Goal: Check status: Check status

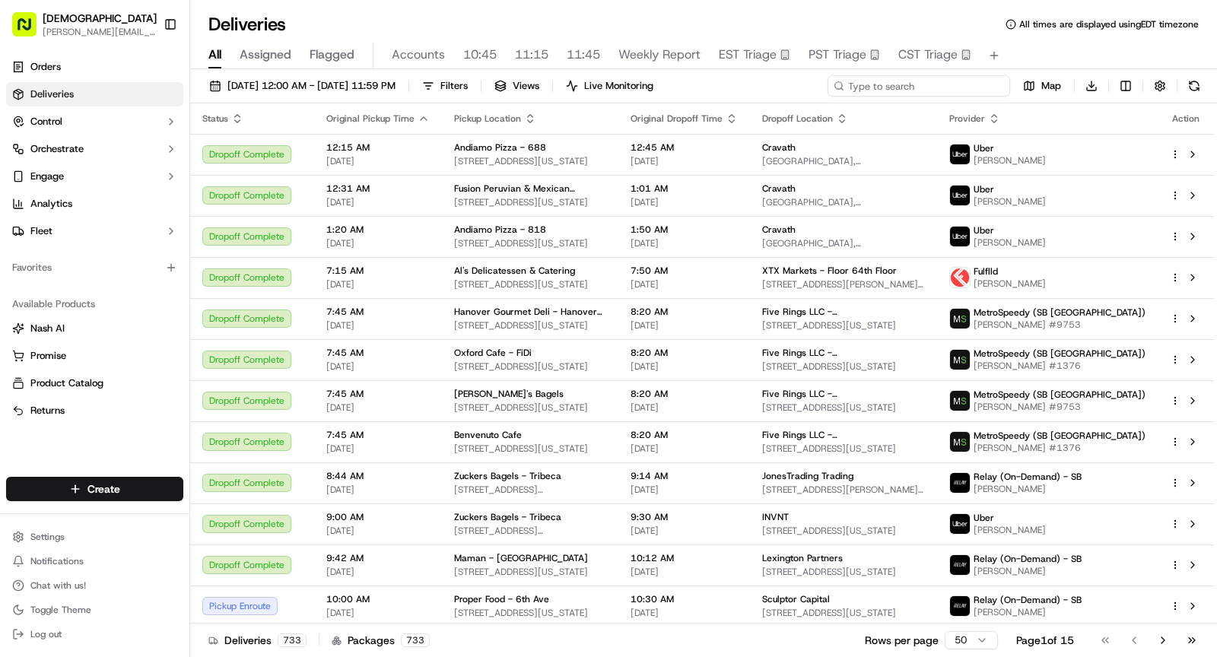
click at [935, 78] on input at bounding box center [918, 85] width 183 height 21
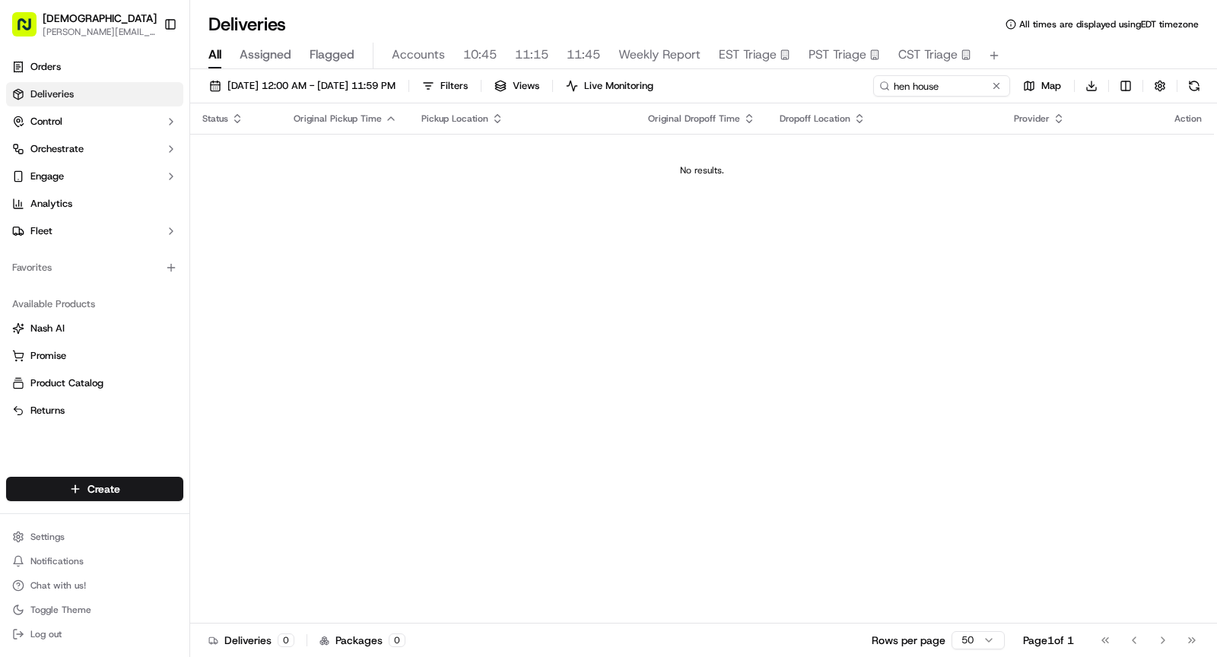
click at [238, 46] on div "All Assigned Flagged Accounts 10:45 11:15 11:45 Weekly Report EST Triage PST Tr…" at bounding box center [703, 56] width 1027 height 27
click at [211, 56] on span "All" at bounding box center [214, 55] width 13 height 18
click at [929, 87] on input "hen house" at bounding box center [918, 85] width 183 height 21
click at [906, 87] on input "hen house" at bounding box center [918, 85] width 183 height 21
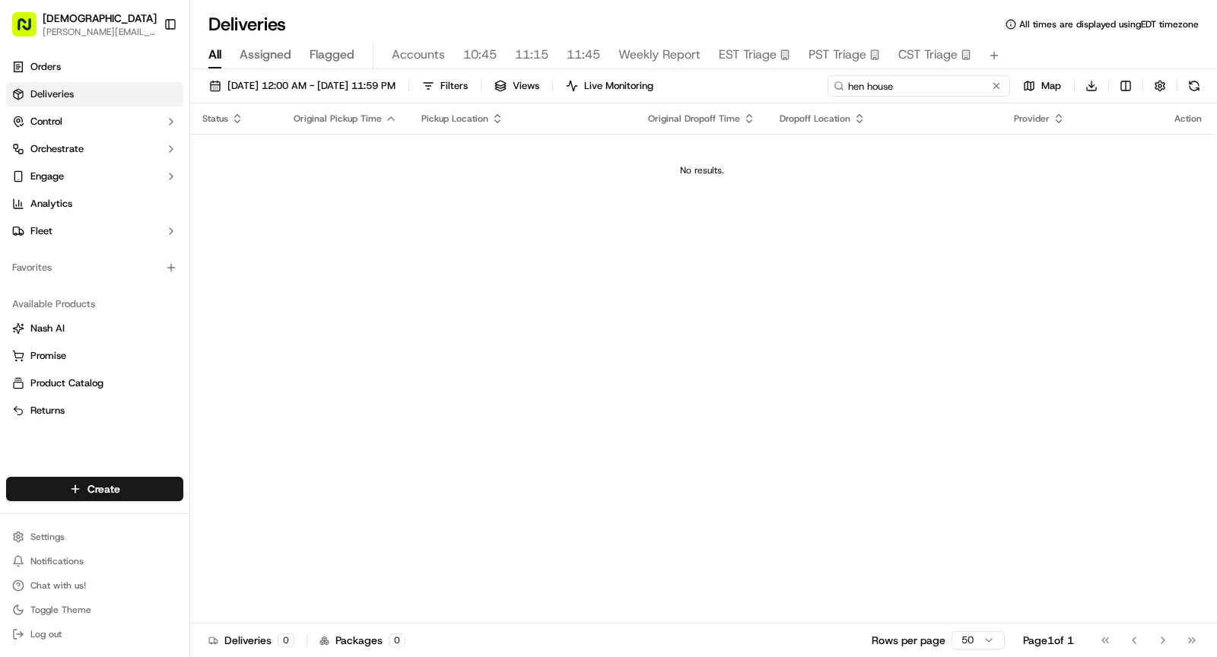
click at [906, 87] on input "hen house" at bounding box center [918, 85] width 183 height 21
type input "son del"
click at [278, 83] on span "[DATE] 12:00 AM - [DATE] 11:59 PM" at bounding box center [311, 86] width 168 height 14
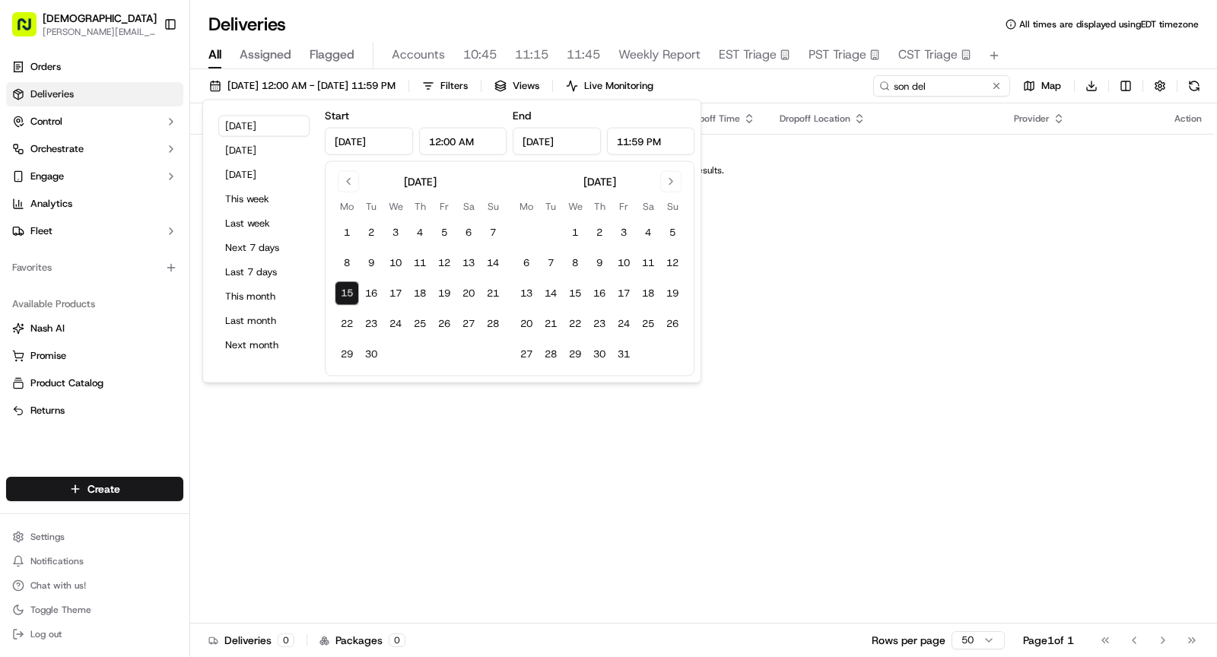
click at [827, 153] on td "No results." at bounding box center [702, 170] width 1024 height 73
